Goal: Book appointment/travel/reservation

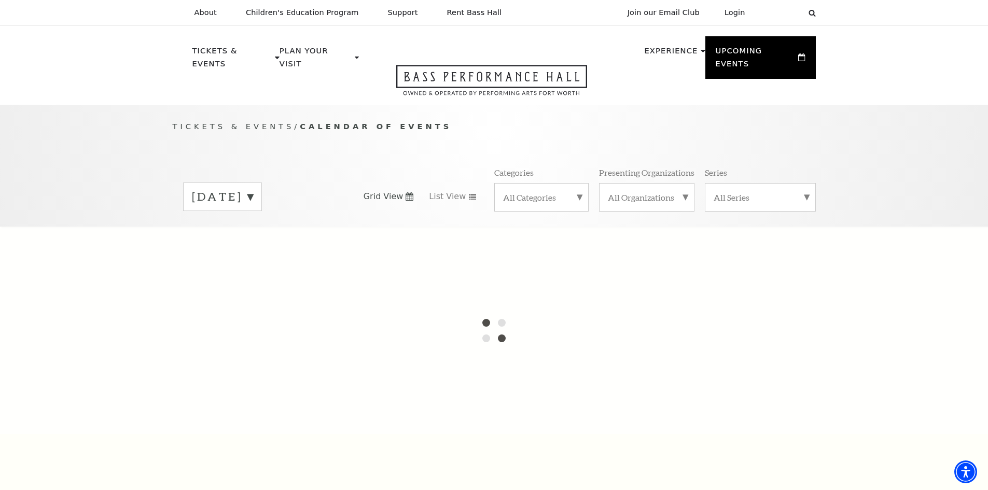
click at [253, 189] on label "September 2025" at bounding box center [222, 197] width 61 height 16
click at [253, 207] on label "October 2025" at bounding box center [222, 218] width 61 height 22
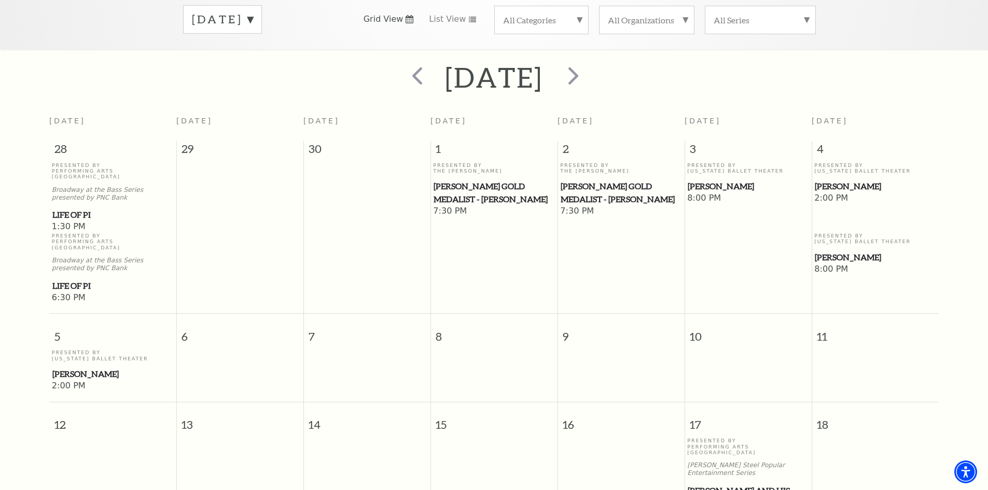
scroll to position [195, 0]
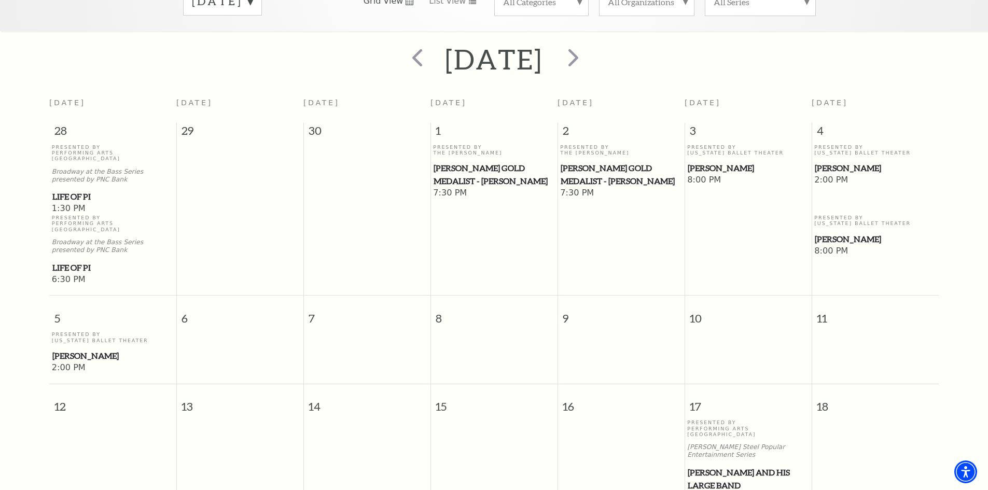
drag, startPoint x: 844, startPoint y: 156, endPoint x: 838, endPoint y: 158, distance: 6.1
click at [838, 162] on span "[PERSON_NAME]" at bounding box center [874, 168] width 121 height 13
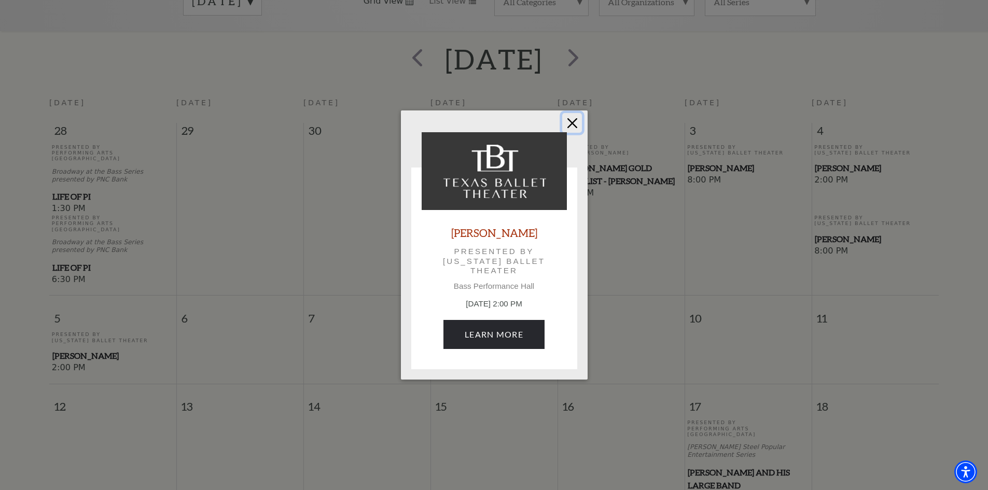
click at [570, 122] on button "Close" at bounding box center [572, 123] width 20 height 20
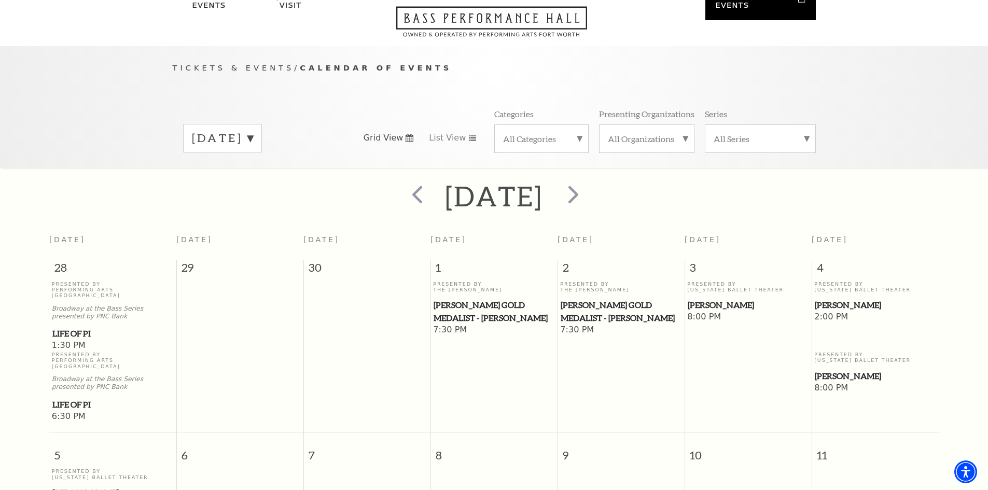
scroll to position [40, 0]
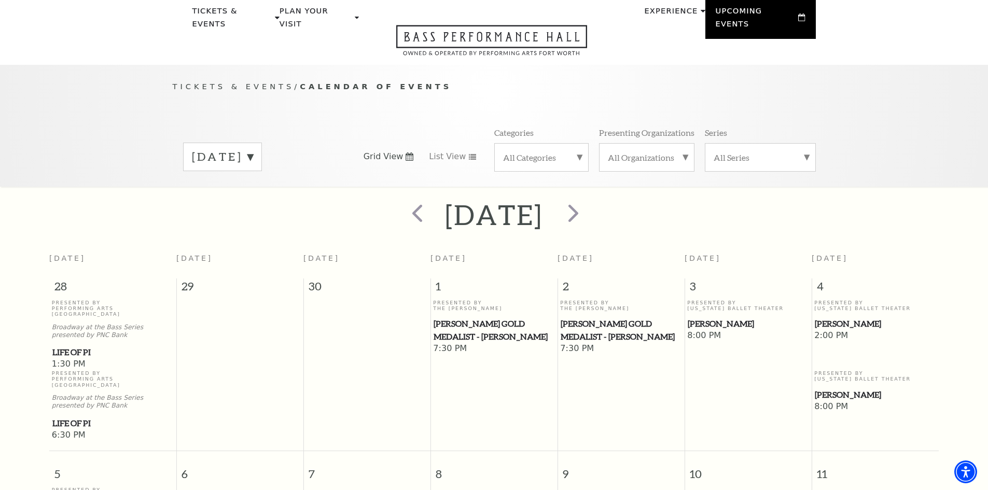
click at [262, 143] on div "October 2025" at bounding box center [222, 157] width 79 height 29
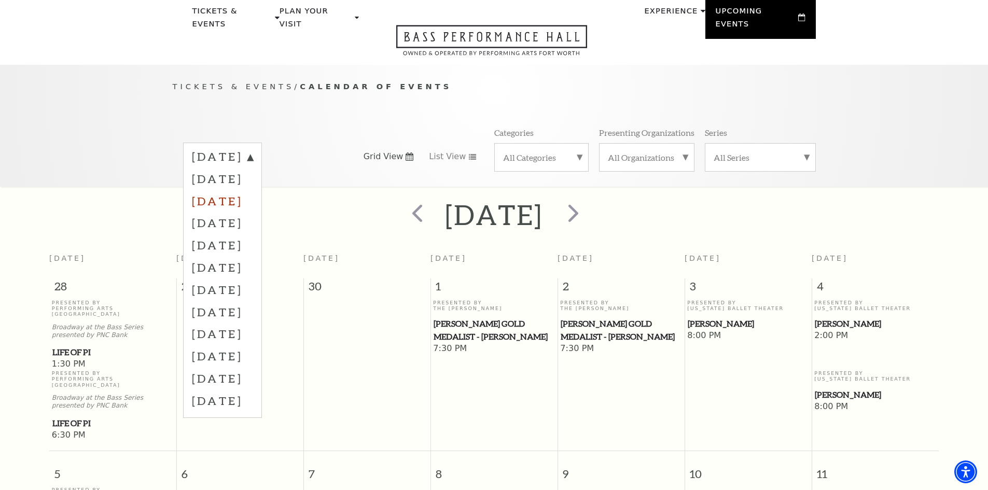
click at [253, 190] on label "November 2025" at bounding box center [222, 201] width 61 height 22
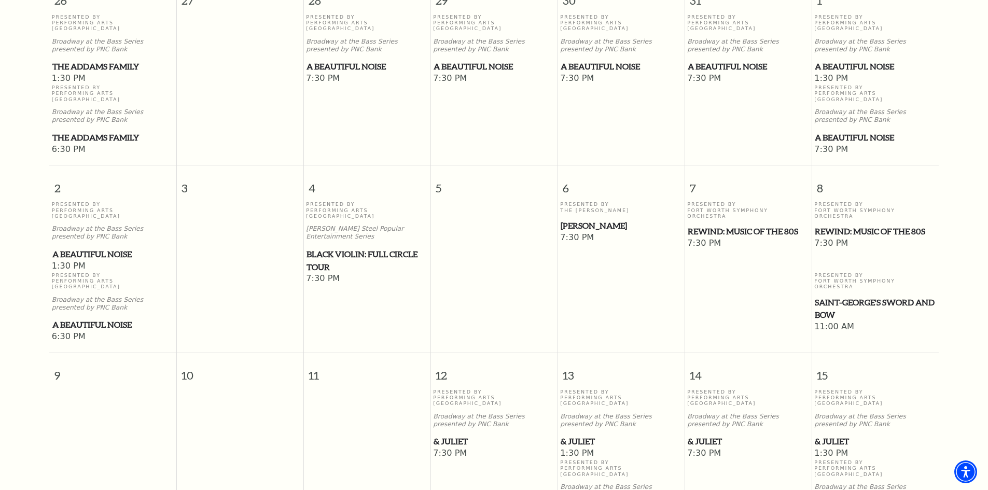
scroll to position [351, 0]
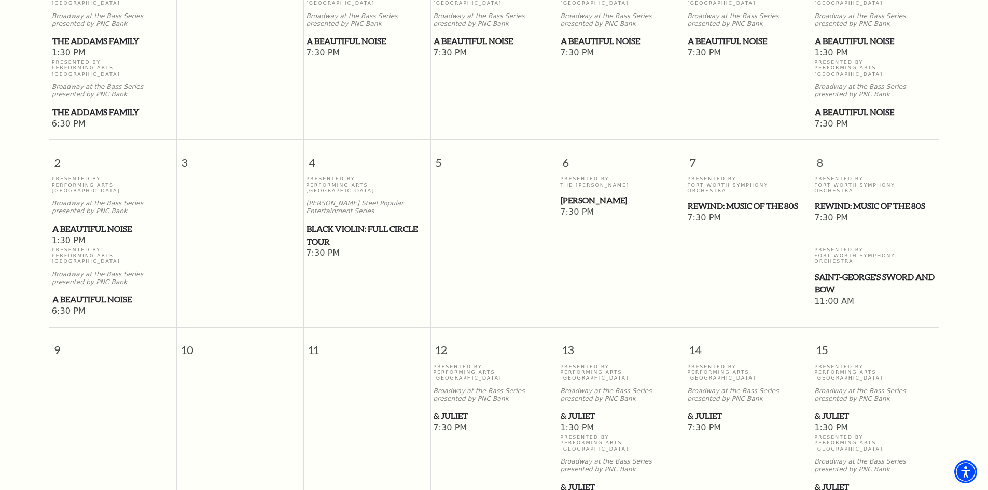
drag, startPoint x: 845, startPoint y: 244, endPoint x: 882, endPoint y: 249, distance: 37.8
drag, startPoint x: 882, startPoint y: 249, endPoint x: 896, endPoint y: 245, distance: 14.6
click at [896, 271] on span "Saint-George's Sword and Bow" at bounding box center [874, 283] width 121 height 25
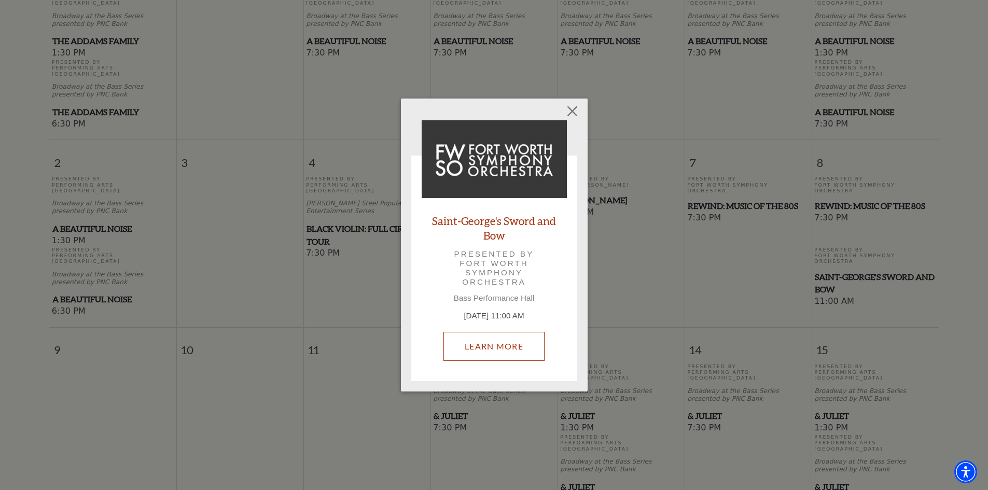
drag, startPoint x: 528, startPoint y: 221, endPoint x: 495, endPoint y: 346, distance: 129.1
click at [580, 109] on button "Close" at bounding box center [572, 111] width 20 height 20
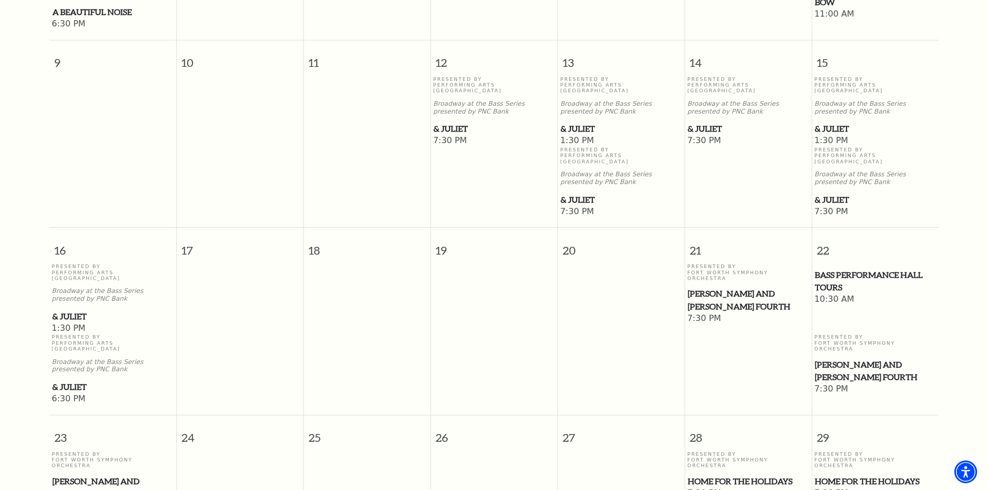
scroll to position [662, 0]
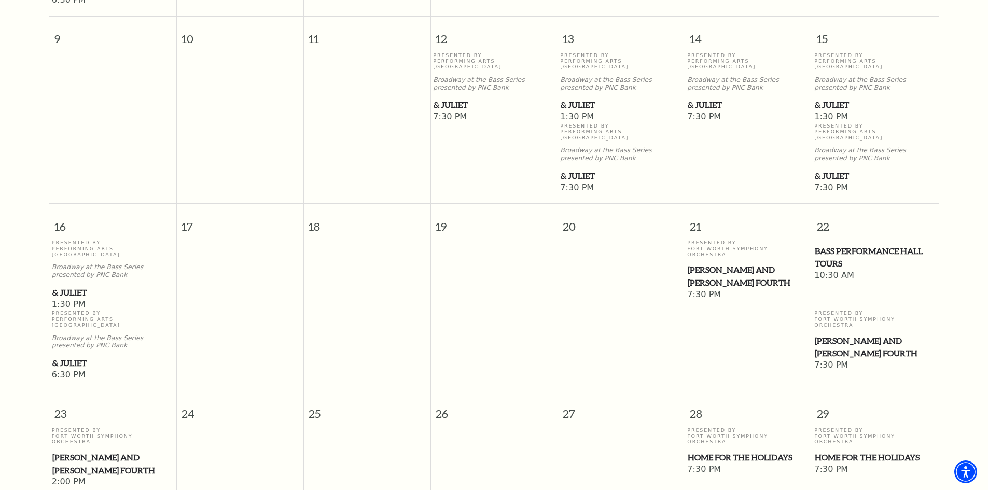
drag, startPoint x: 737, startPoint y: 222, endPoint x: 720, endPoint y: 228, distance: 17.5
click at [720, 263] on span "[PERSON_NAME] and [PERSON_NAME] Fourth" at bounding box center [747, 275] width 121 height 25
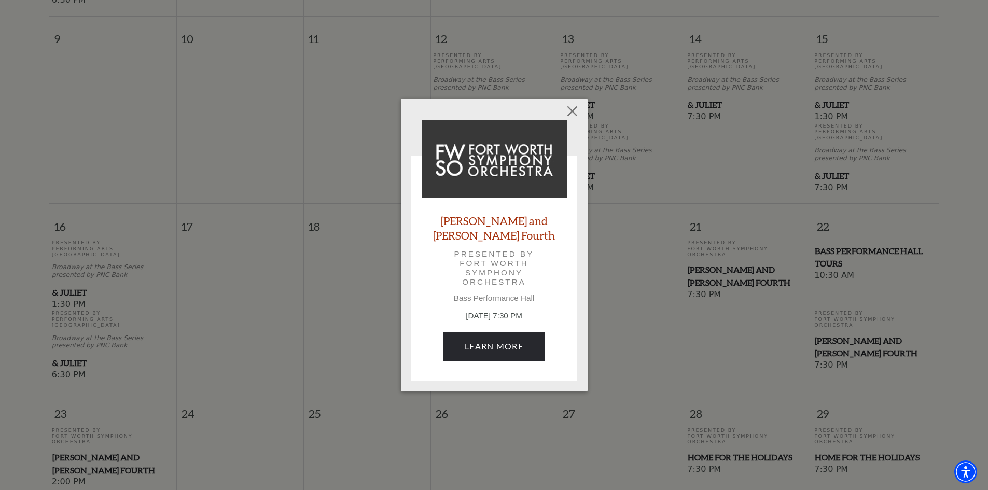
click at [687, 260] on div "Empty heading Mozart and Mahler's Fourth Presented by Fort Worth Symphony Orche…" at bounding box center [494, 245] width 988 height 490
click at [572, 119] on button "Close" at bounding box center [572, 111] width 20 height 20
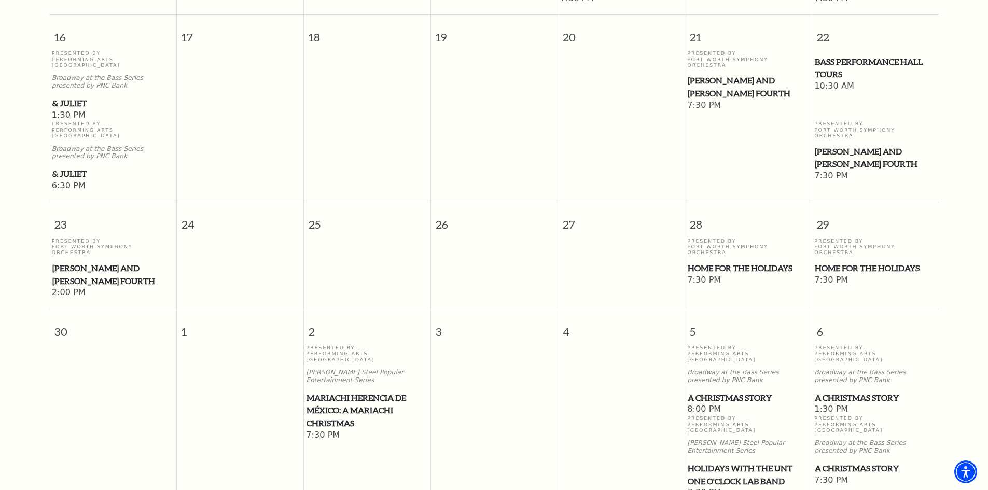
scroll to position [921, 0]
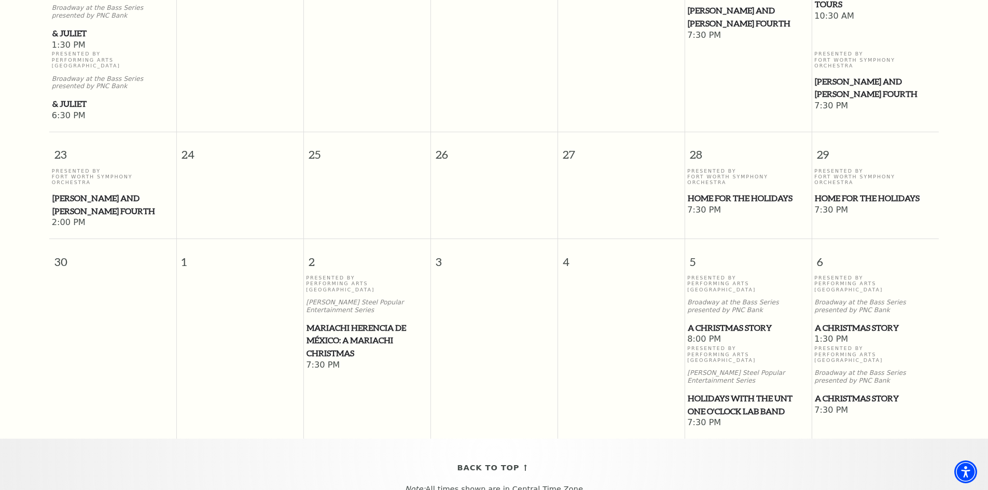
click at [842, 321] on span "A Christmas Story" at bounding box center [874, 327] width 121 height 13
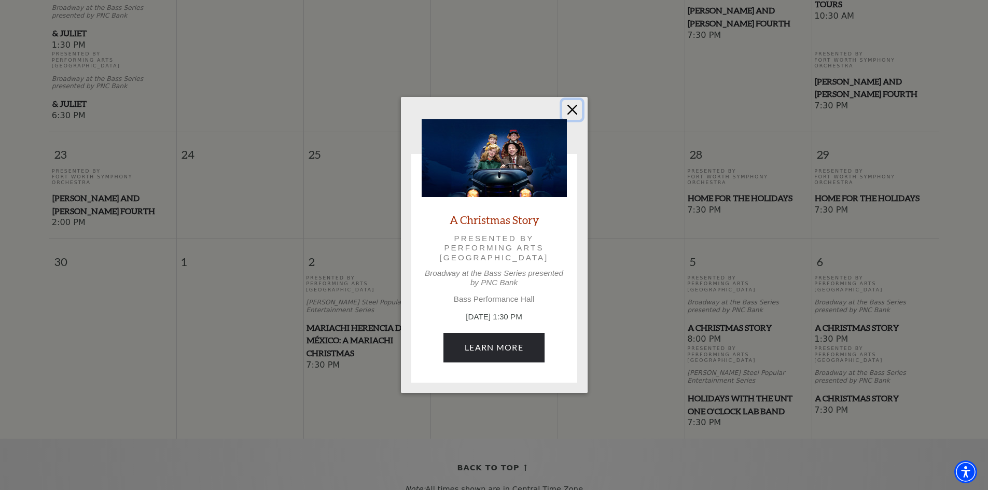
click at [568, 109] on button "Close" at bounding box center [572, 110] width 20 height 20
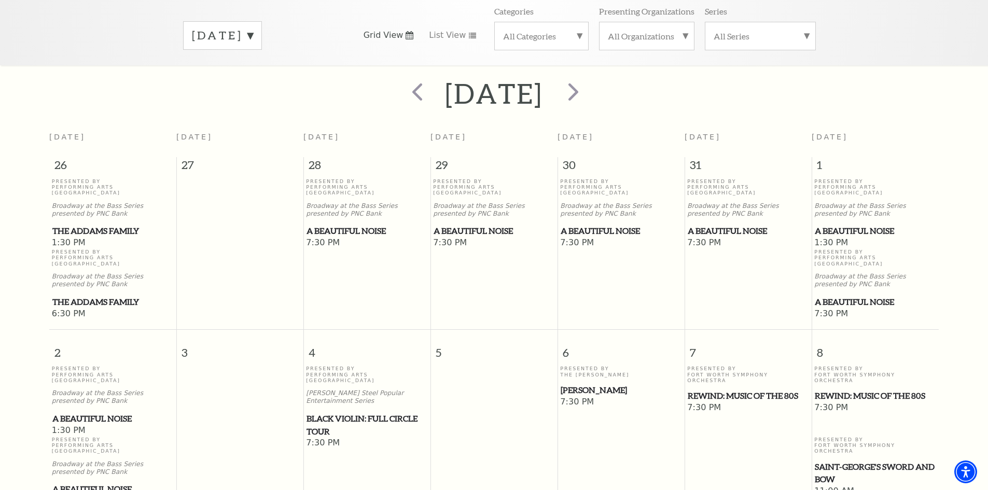
scroll to position [144, 0]
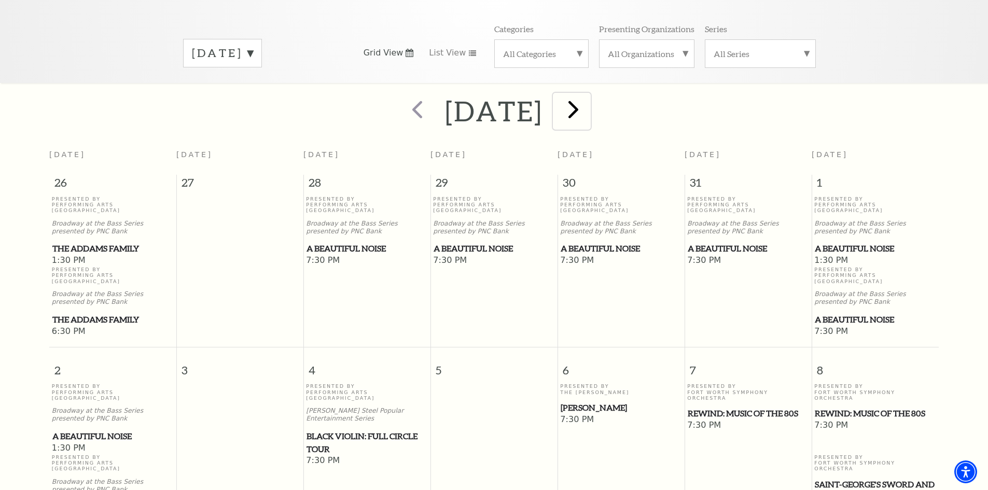
click at [588, 103] on span "next" at bounding box center [573, 109] width 30 height 30
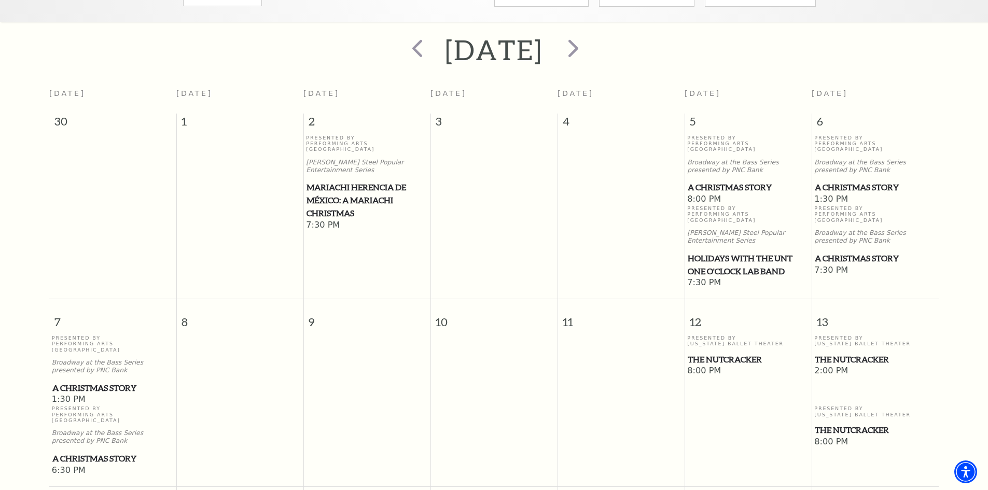
scroll to position [299, 0]
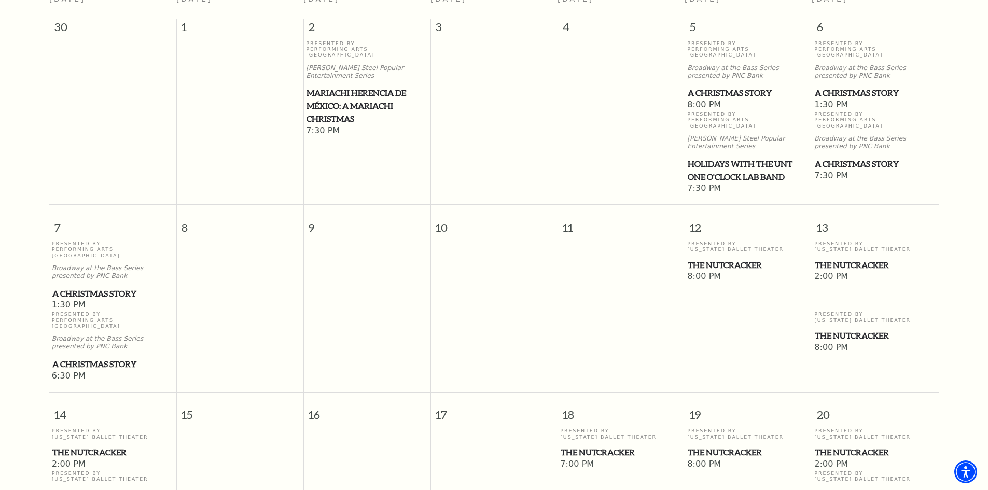
drag, startPoint x: 836, startPoint y: 235, endPoint x: 869, endPoint y: 236, distance: 32.7
click at [869, 259] on span "The Nutcracker" at bounding box center [874, 265] width 121 height 13
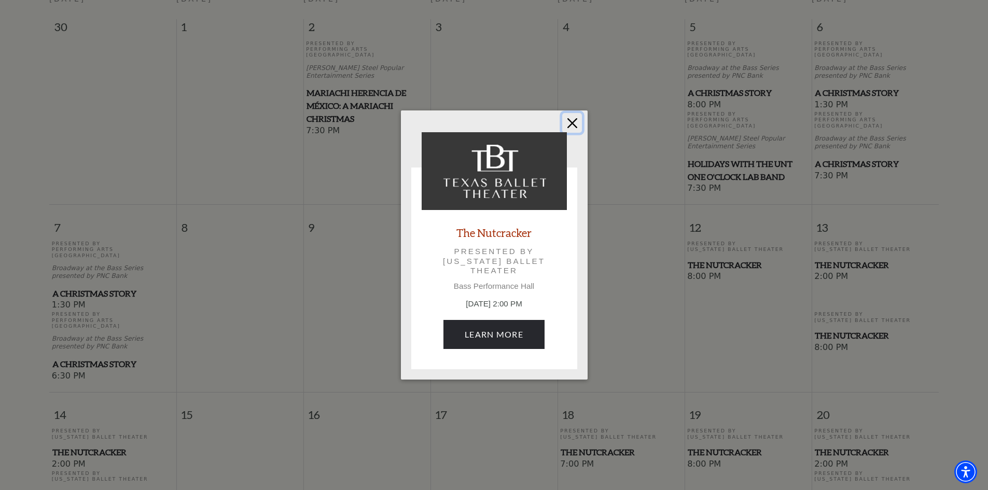
click at [570, 122] on button "Close" at bounding box center [572, 123] width 20 height 20
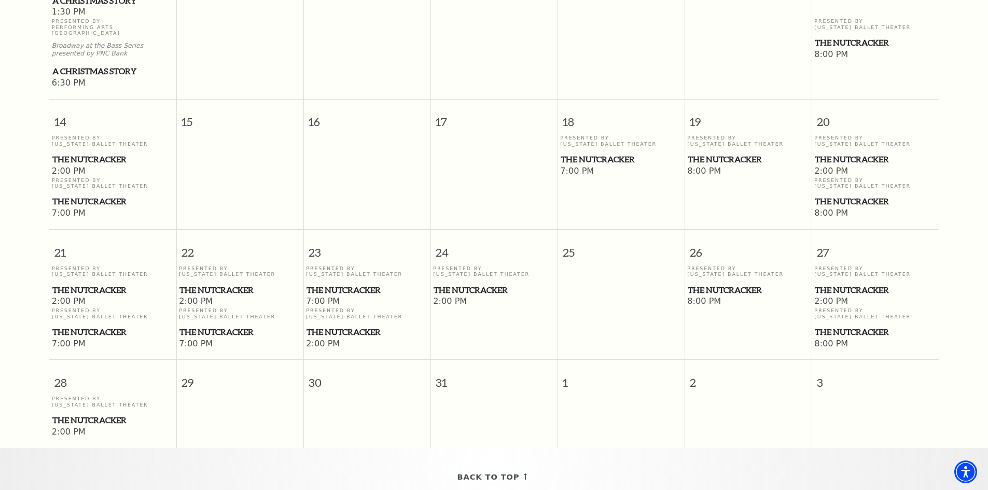
scroll to position [610, 0]
